Goal: Transaction & Acquisition: Purchase product/service

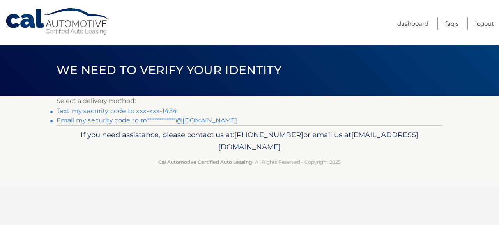
click at [168, 108] on link "Text my security code to xxx-xxx-1434" at bounding box center [117, 110] width 121 height 7
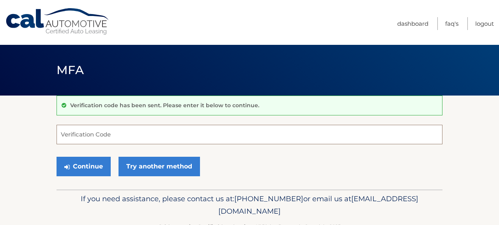
click at [142, 133] on input "Verification Code" at bounding box center [250, 135] width 386 height 20
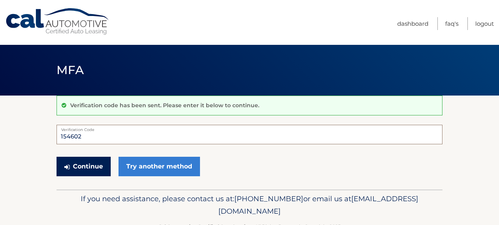
type input "154602"
click at [90, 170] on button "Continue" at bounding box center [84, 167] width 54 height 20
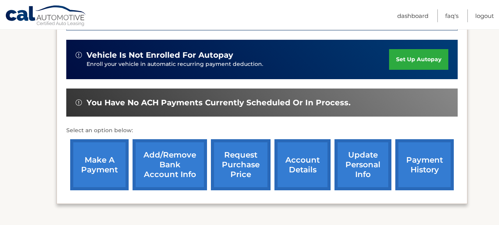
scroll to position [266, 0]
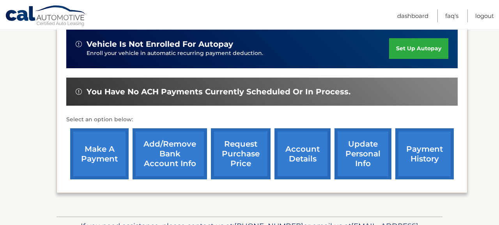
click at [100, 140] on link "make a payment" at bounding box center [99, 153] width 59 height 51
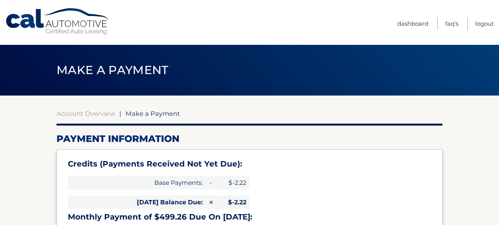
select select "OTVhMDE2M2YtYTE5ZS00YjRjLThmYWMtMzQwYWEzMTdmODM2"
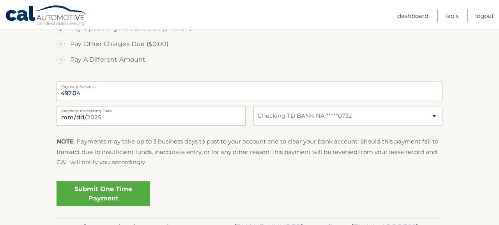
scroll to position [316, 0]
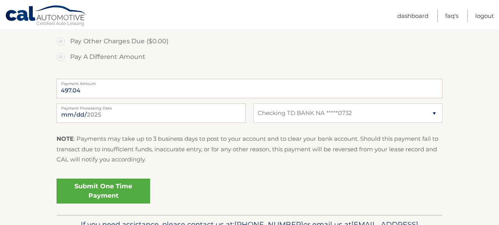
click at [104, 190] on link "Submit One Time Payment" at bounding box center [104, 191] width 94 height 25
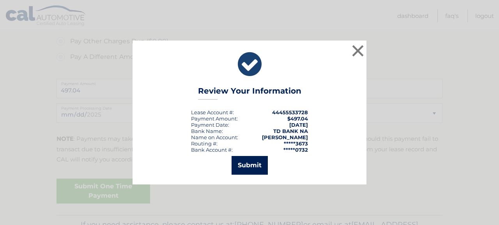
click at [246, 166] on button "Submit" at bounding box center [250, 165] width 36 height 19
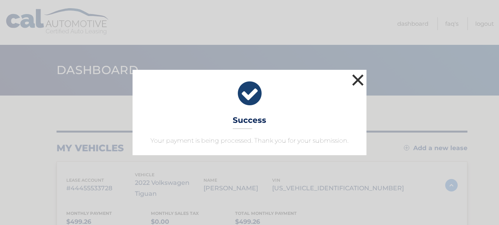
click at [358, 80] on button "×" at bounding box center [358, 80] width 16 height 16
